Goal: Task Accomplishment & Management: Use online tool/utility

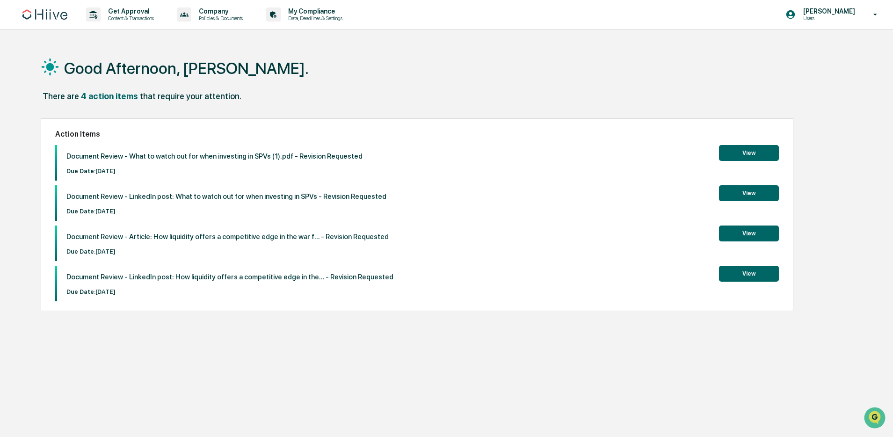
click at [763, 236] on button "View" at bounding box center [749, 233] width 60 height 16
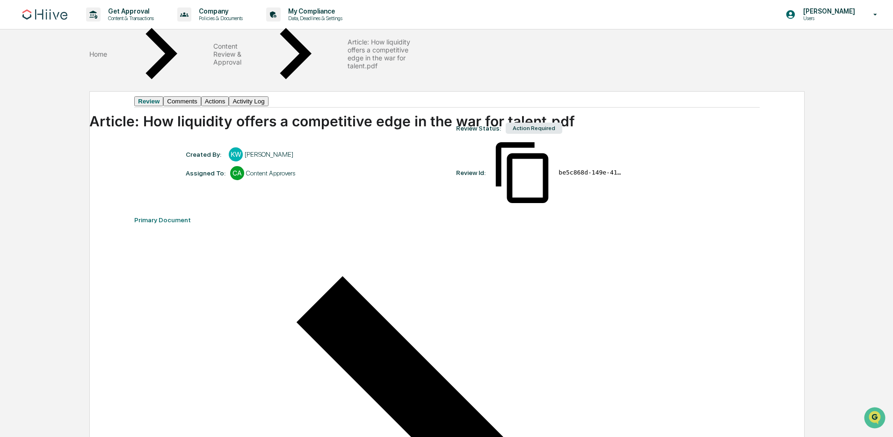
click at [229, 102] on button "Actions" at bounding box center [215, 101] width 28 height 10
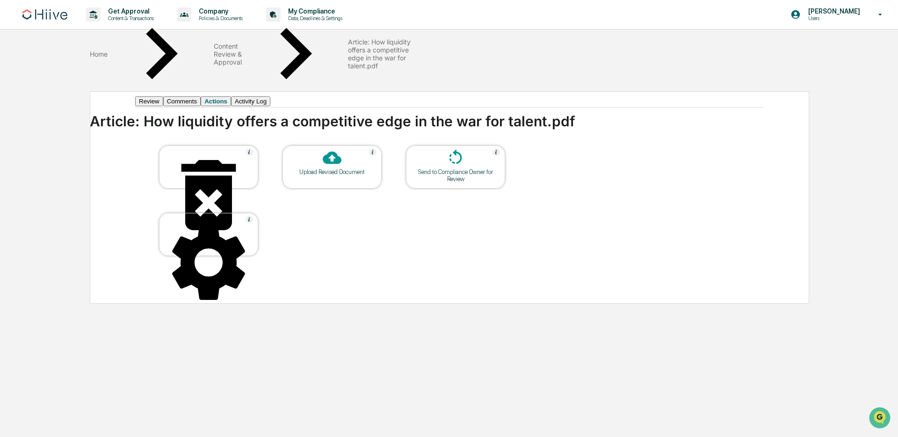
click at [324, 189] on div "Upload Revised Document" at bounding box center [332, 166] width 99 height 43
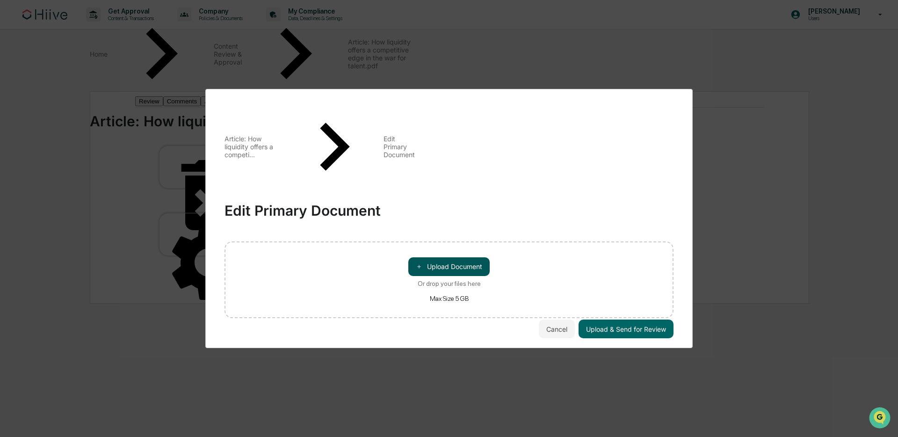
click at [435, 257] on button "＋ Upload Document" at bounding box center [448, 266] width 81 height 19
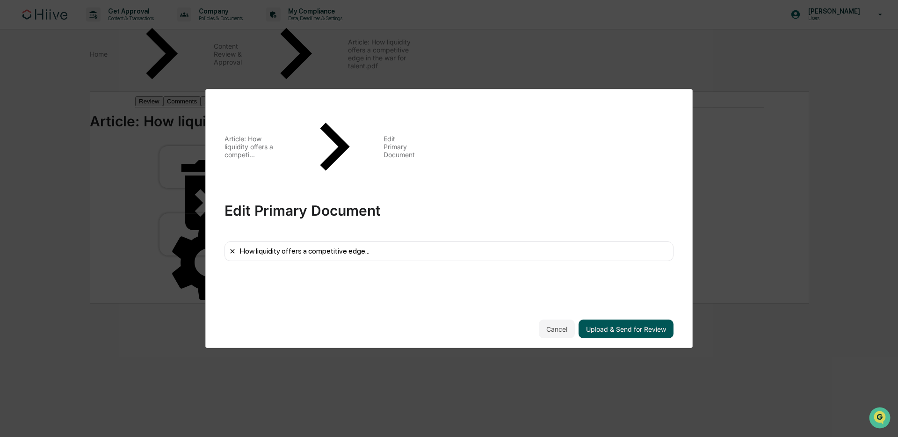
click at [646, 333] on button "Upload & Send for Review" at bounding box center [626, 329] width 95 height 19
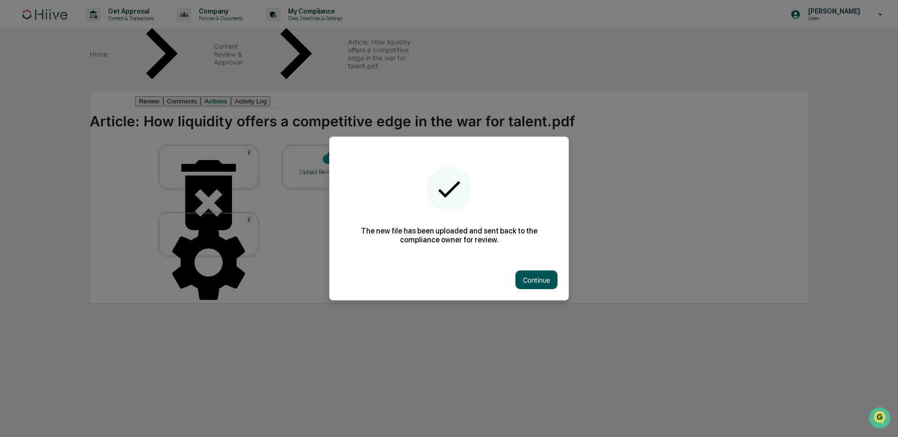
click at [536, 280] on button "Continue" at bounding box center [537, 279] width 42 height 19
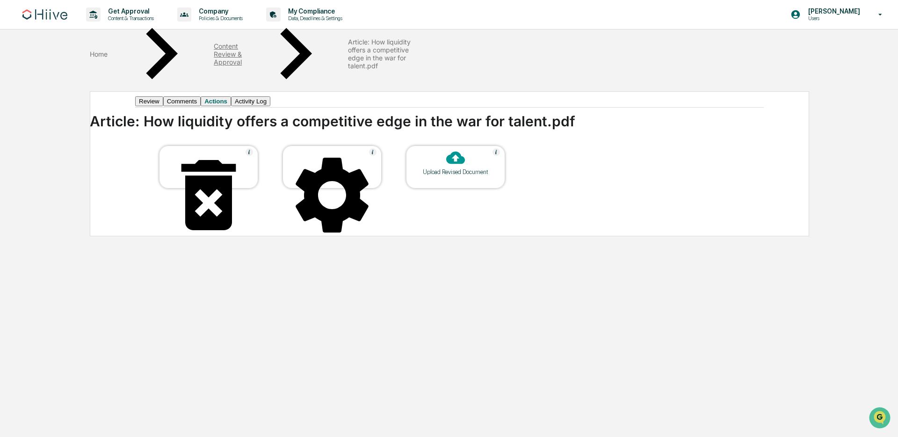
click at [214, 53] on div "Content Review & Approval" at bounding box center [228, 54] width 28 height 24
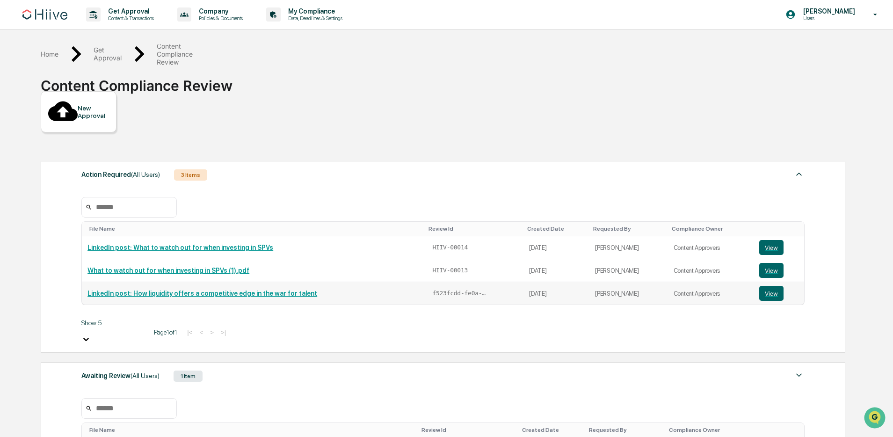
click at [219, 290] on link "LinkedIn post: How liquidity offers a competitive edge in the war for talent" at bounding box center [202, 293] width 230 height 7
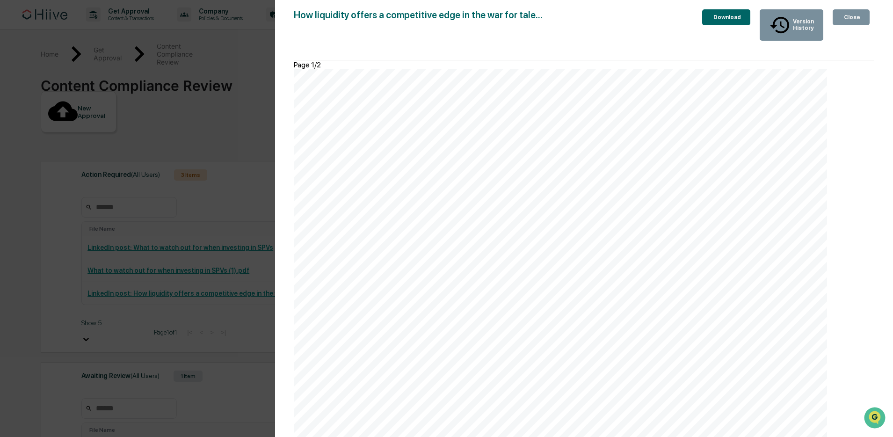
click at [851, 23] on button "Close" at bounding box center [851, 17] width 37 height 16
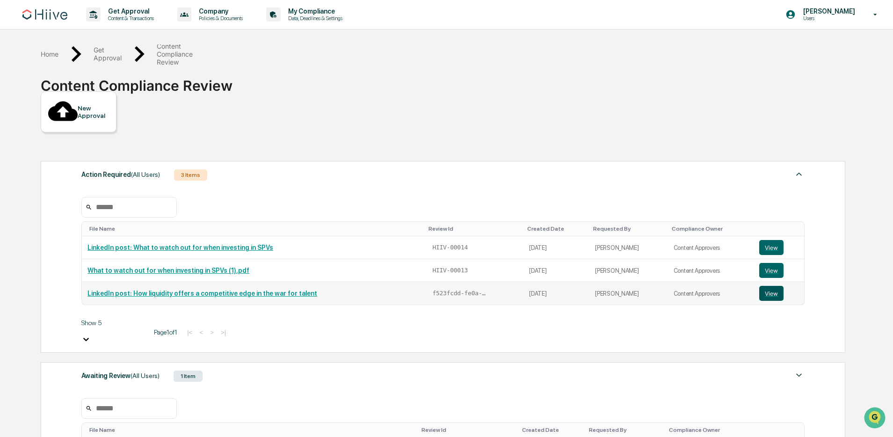
click at [779, 286] on button "View" at bounding box center [771, 293] width 24 height 15
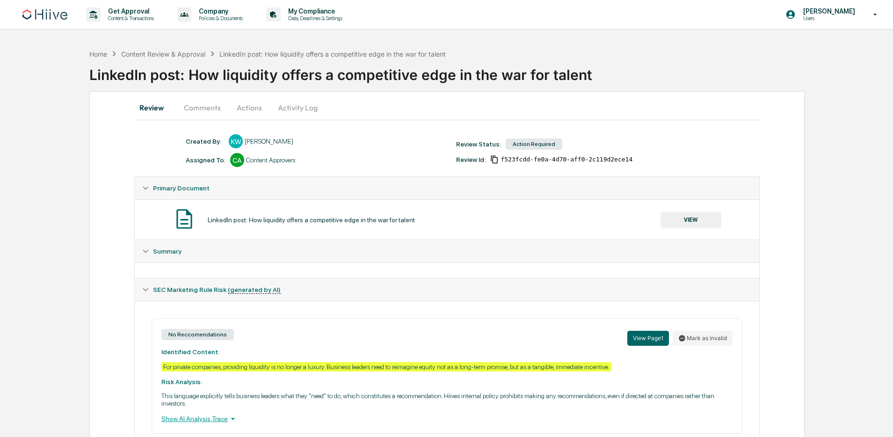
click at [252, 108] on button "Actions" at bounding box center [249, 107] width 42 height 22
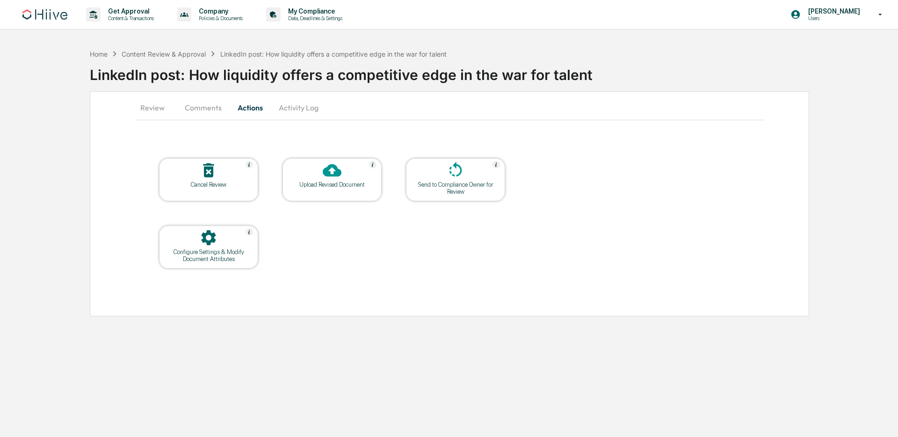
click at [345, 179] on div at bounding box center [332, 171] width 94 height 20
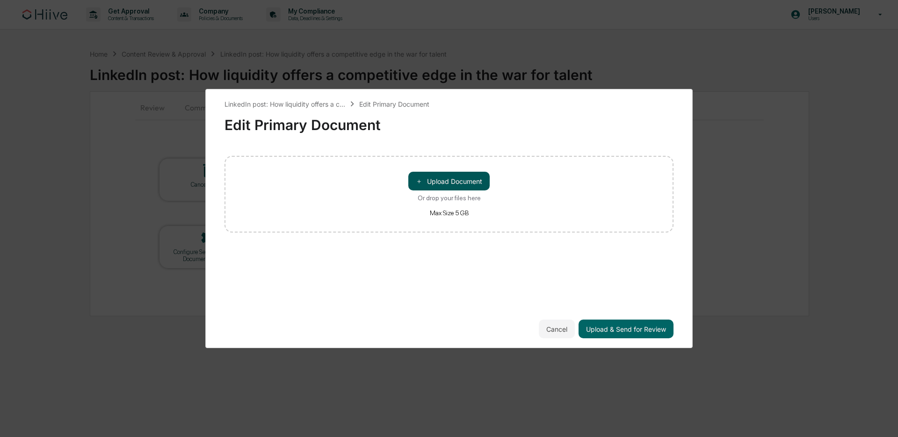
click at [458, 176] on button "＋ Upload Document" at bounding box center [448, 181] width 81 height 19
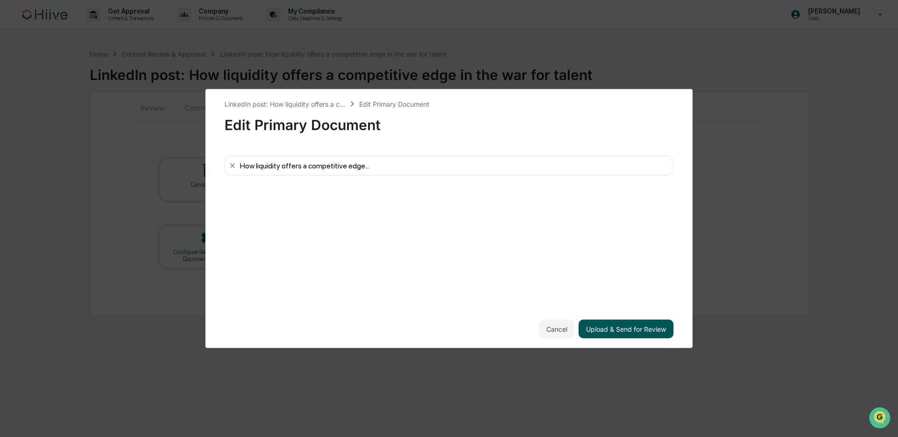
click at [627, 328] on button "Upload & Send for Review" at bounding box center [626, 329] width 95 height 19
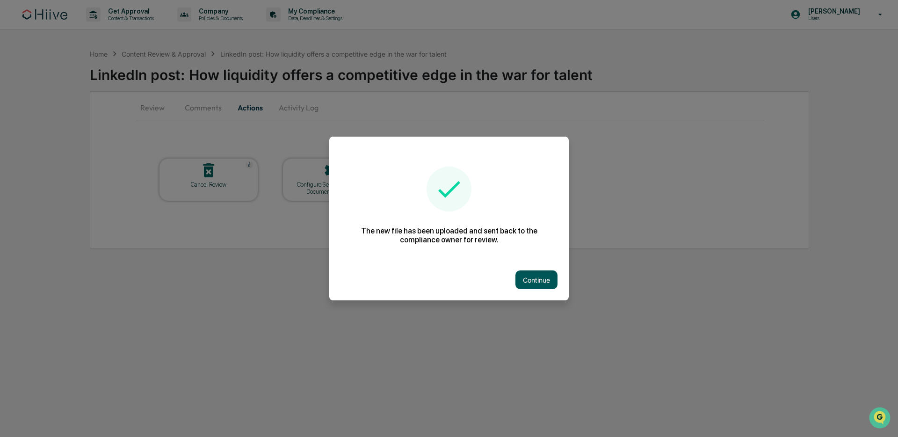
click at [532, 282] on button "Continue" at bounding box center [537, 279] width 42 height 19
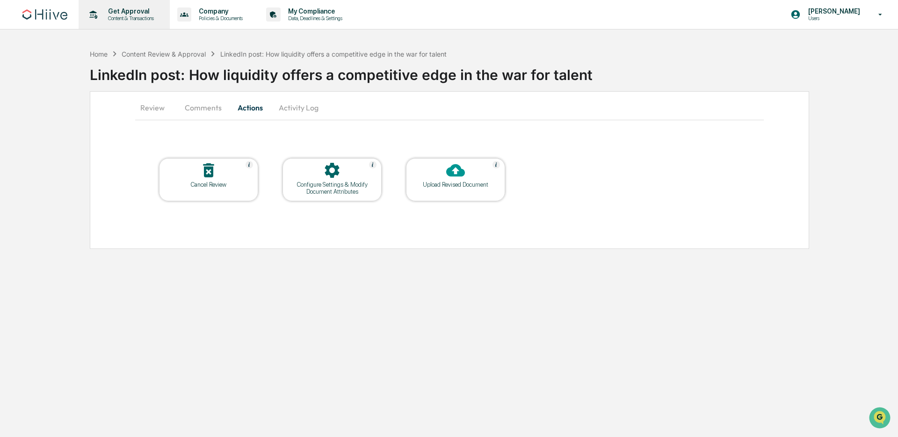
click at [122, 11] on p "Get Approval" at bounding box center [130, 10] width 58 height 7
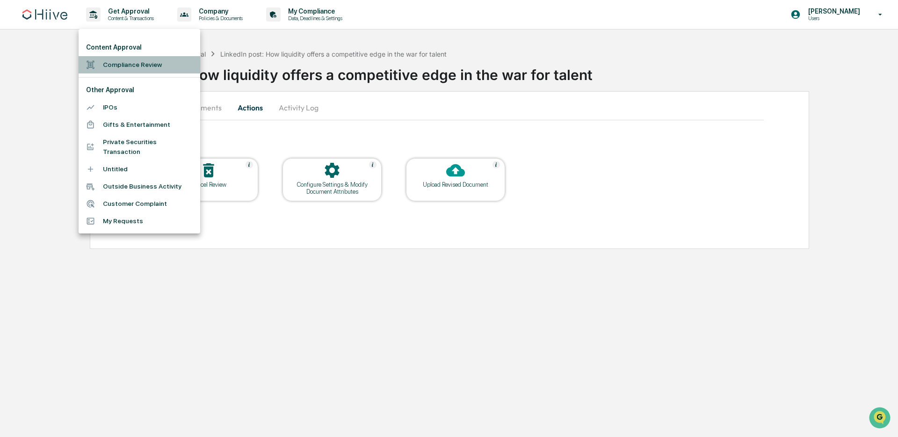
click at [123, 65] on li "Compliance Review" at bounding box center [140, 64] width 122 height 17
